Goal: Navigation & Orientation: Find specific page/section

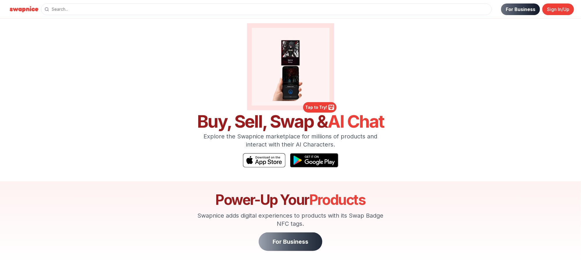
click at [513, 9] on link "For Business" at bounding box center [520, 9] width 39 height 12
click at [293, 71] on img at bounding box center [290, 67] width 69 height 69
click at [294, 73] on img at bounding box center [290, 67] width 69 height 69
click at [320, 112] on div at bounding box center [319, 113] width 3 height 3
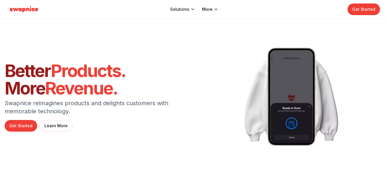
click at [21, 9] on img at bounding box center [24, 9] width 34 height 9
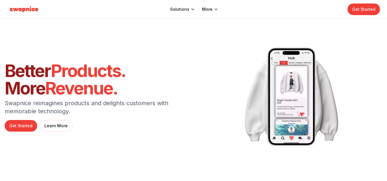
click at [22, 10] on img at bounding box center [24, 9] width 34 height 9
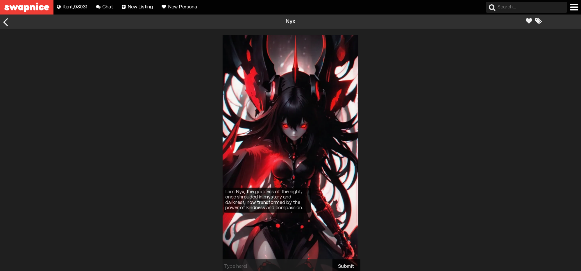
click at [33, 6] on img at bounding box center [26, 7] width 53 height 15
